Goal: Entertainment & Leisure: Consume media (video, audio)

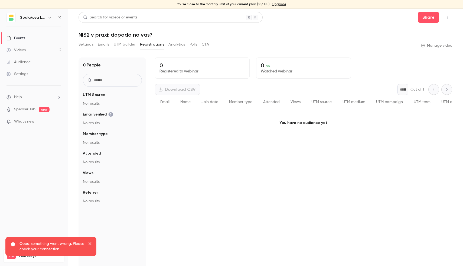
click at [41, 50] on link "Videos 2" at bounding box center [34, 50] width 68 height 12
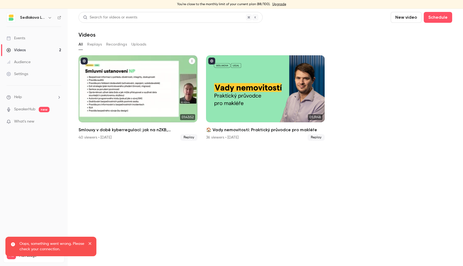
click at [150, 136] on div "40 viewers • [DATE] Replay" at bounding box center [138, 137] width 119 height 7
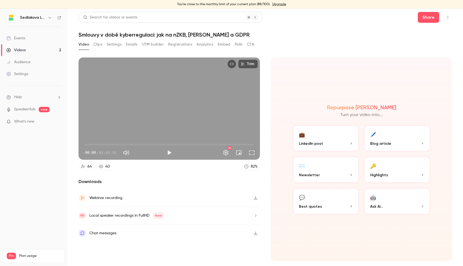
click at [202, 45] on button "Analytics" at bounding box center [205, 44] width 17 height 9
